Goal: Information Seeking & Learning: Learn about a topic

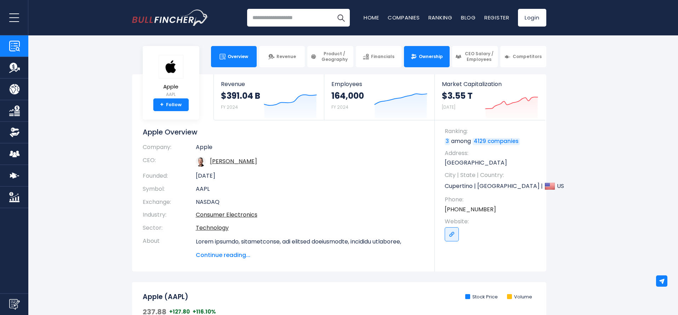
click at [428, 49] on link "Ownership" at bounding box center [427, 56] width 46 height 21
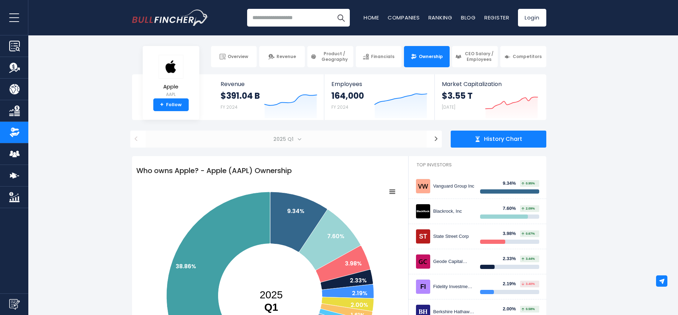
click at [288, 141] on span "2025 Q1" at bounding box center [283, 139] width 27 height 10
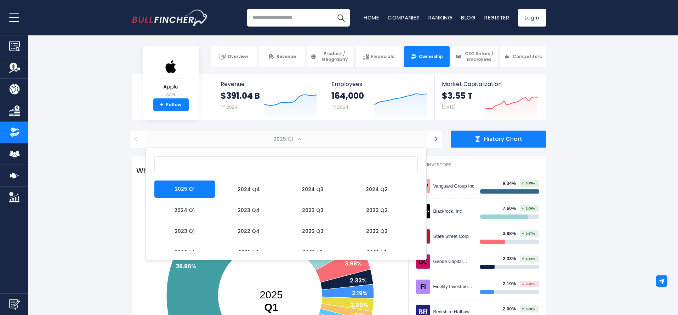
click at [300, 140] on span at bounding box center [300, 139] width 4 height 4
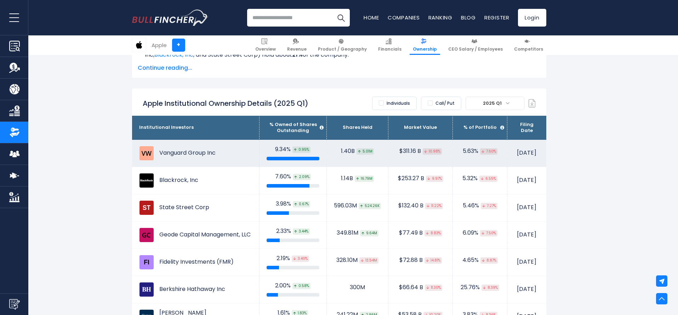
scroll to position [393, 0]
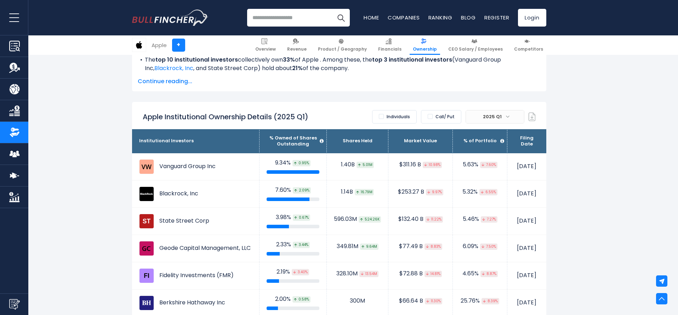
click at [505, 118] on span "2025 Q1" at bounding box center [495, 116] width 58 height 13
click at [434, 119] on label "Call/ Put" at bounding box center [441, 116] width 40 height 13
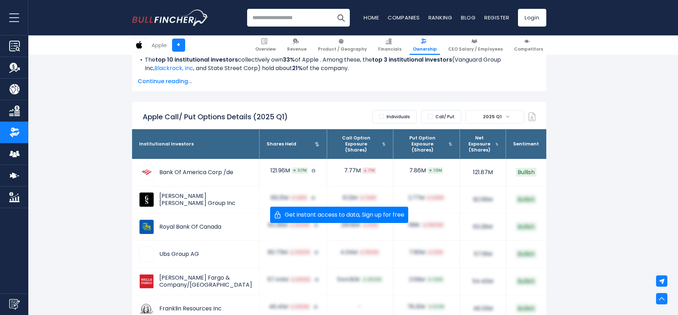
click at [434, 119] on label "Call/ Put" at bounding box center [441, 116] width 40 height 13
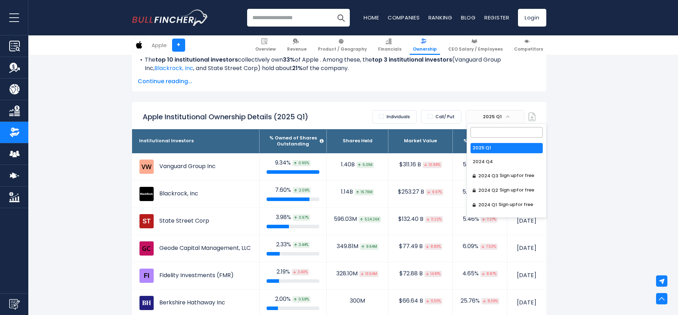
click at [499, 117] on span "2025 Q1" at bounding box center [493, 117] width 26 height 10
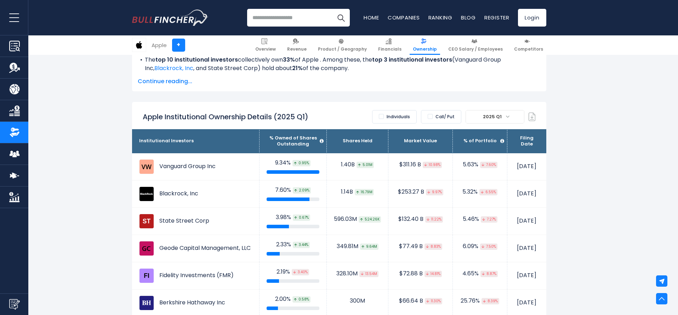
click at [357, 109] on div "Apple Institutional Ownership Details (2025 Q1) Individuals Call/ Put ******* *…" at bounding box center [339, 115] width 414 height 27
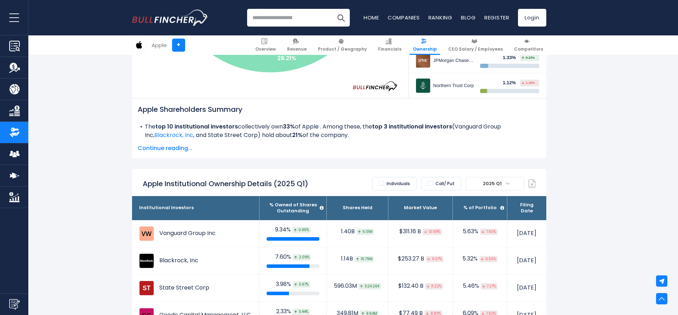
scroll to position [270, 0]
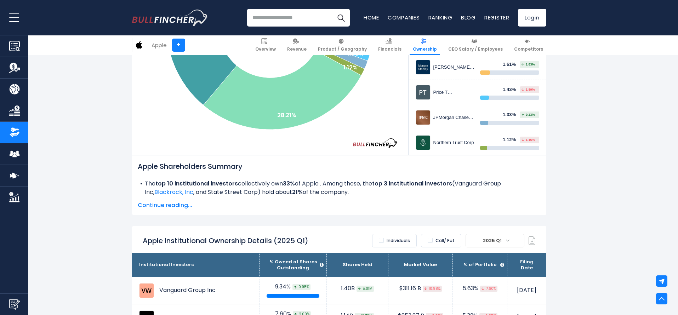
click at [438, 19] on link "Ranking" at bounding box center [440, 17] width 24 height 7
